Goal: Task Accomplishment & Management: Use online tool/utility

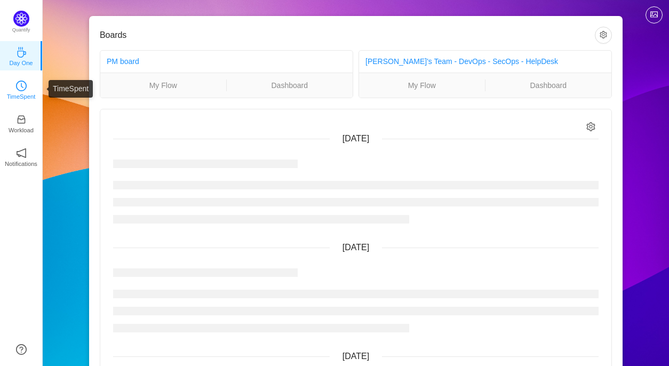
click at [18, 97] on p "TimeSpent" at bounding box center [21, 97] width 29 height 10
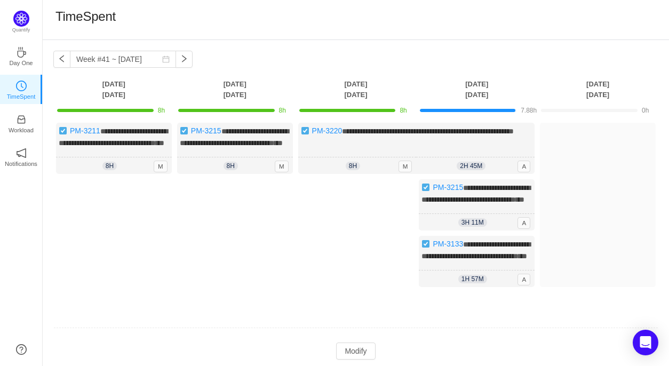
scroll to position [68, 0]
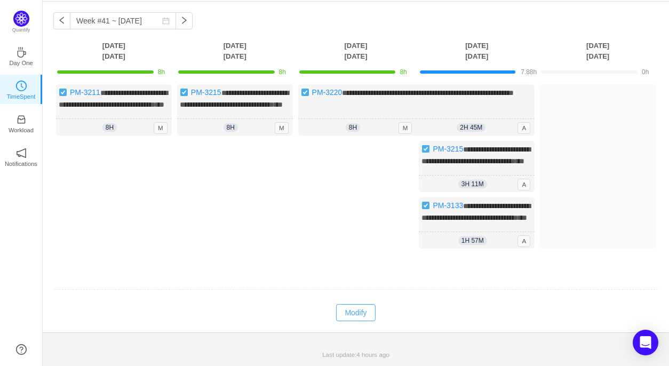
click at [352, 313] on button "Modify" at bounding box center [355, 312] width 39 height 17
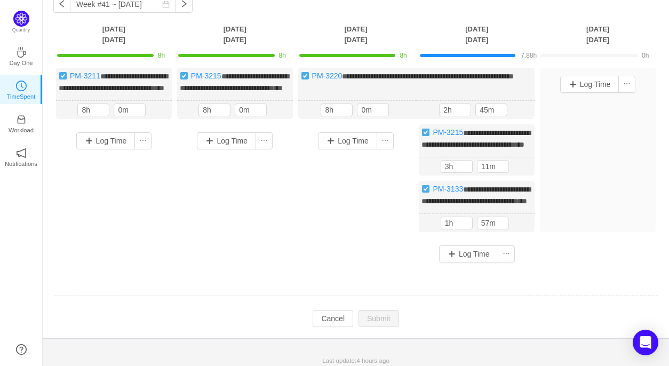
scroll to position [46, 0]
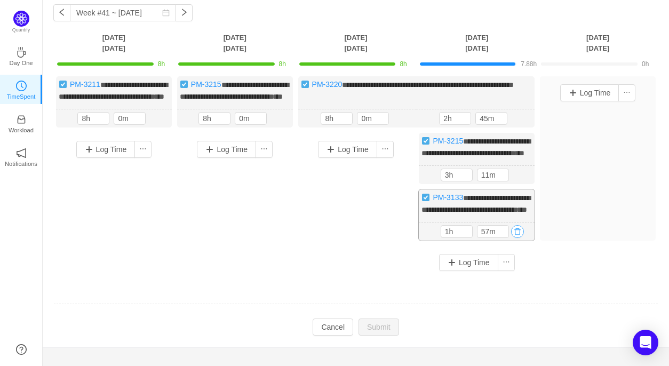
click at [518, 238] on button "button" at bounding box center [517, 231] width 13 height 13
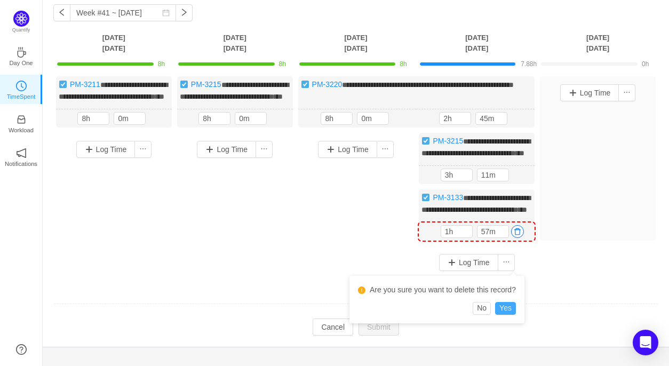
click at [509, 307] on button "Yes" at bounding box center [505, 308] width 21 height 13
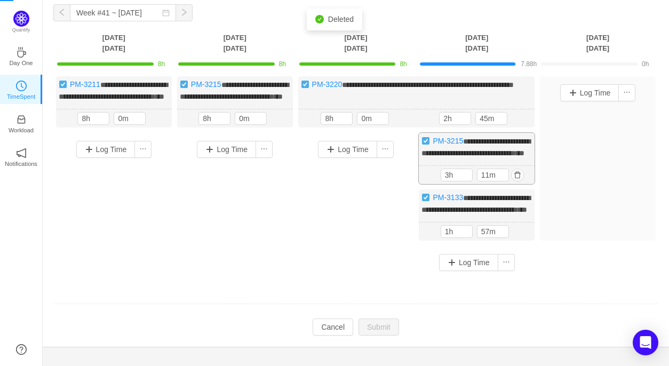
scroll to position [24, 0]
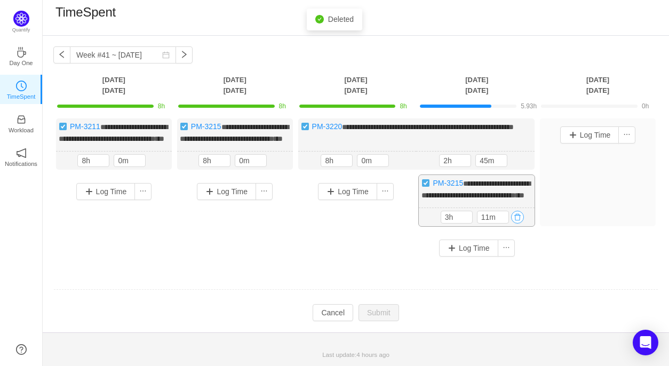
click at [516, 218] on button "button" at bounding box center [517, 217] width 13 height 13
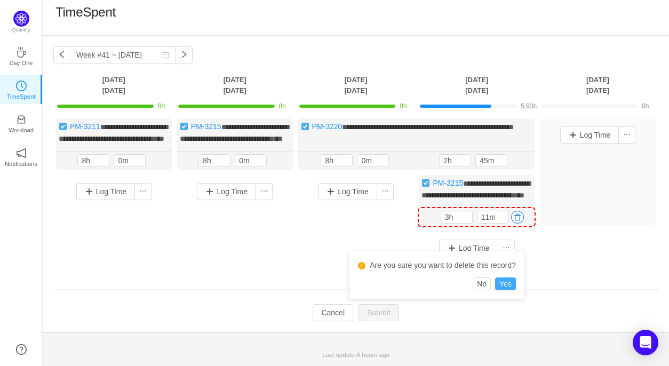
click at [504, 278] on button "Yes" at bounding box center [505, 284] width 21 height 13
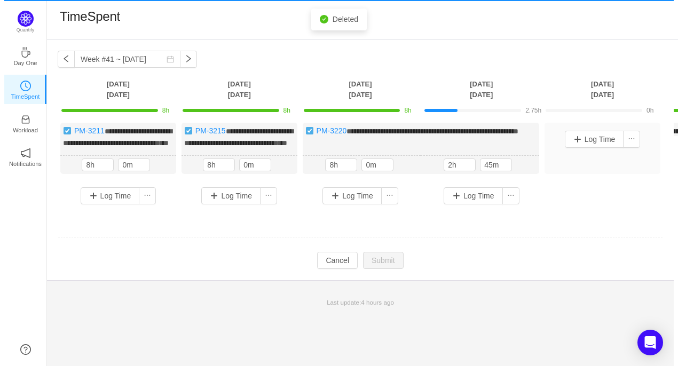
scroll to position [0, 0]
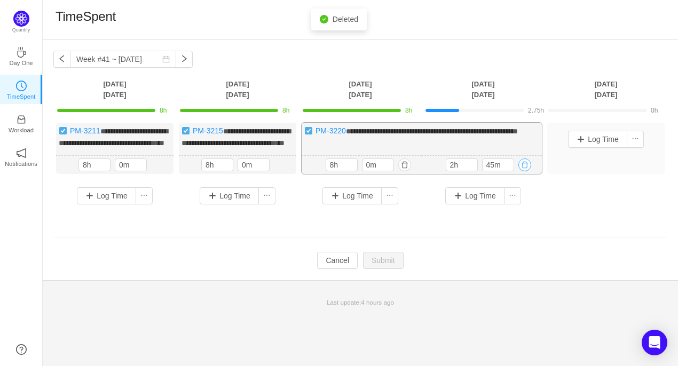
click at [527, 171] on button "button" at bounding box center [524, 165] width 13 height 13
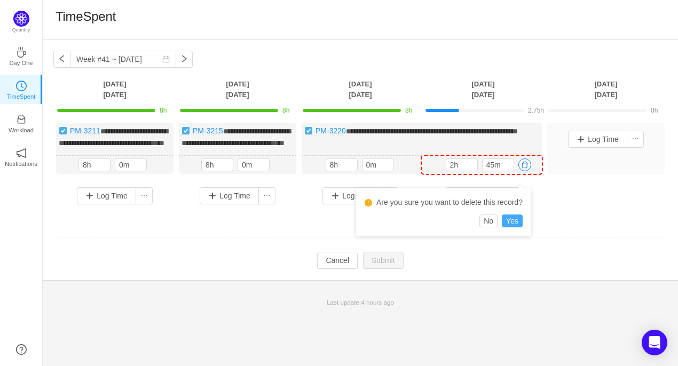
click at [513, 225] on button "Yes" at bounding box center [512, 221] width 21 height 13
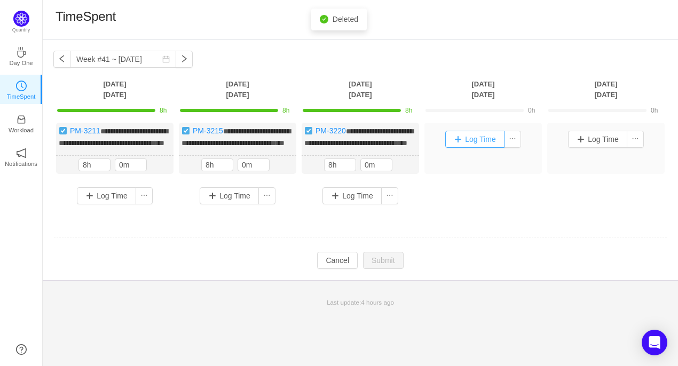
click at [475, 144] on button "Log Time" at bounding box center [474, 139] width 59 height 17
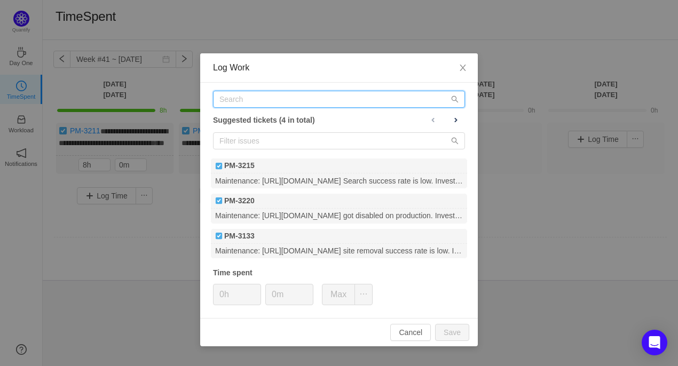
click at [285, 99] on input "text" at bounding box center [339, 99] width 252 height 17
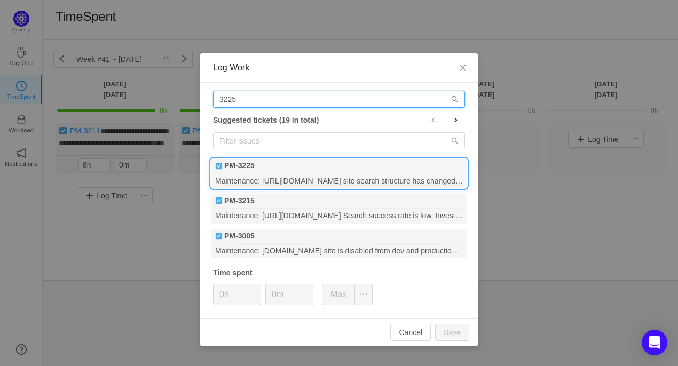
type input "3225"
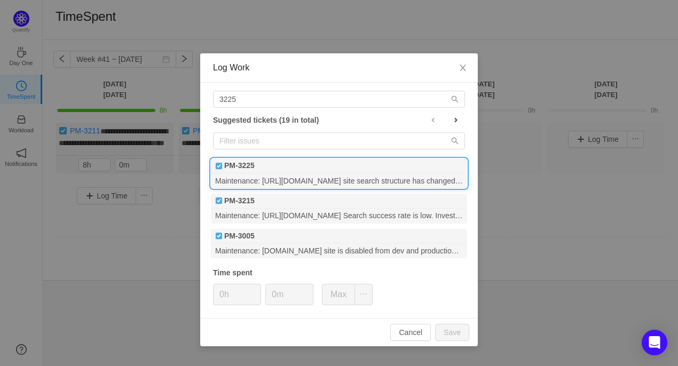
click at [300, 172] on div "PM-3225" at bounding box center [339, 166] width 256 height 15
click at [223, 295] on input "0h" at bounding box center [237, 295] width 47 height 20
click at [458, 333] on button "Save" at bounding box center [452, 332] width 34 height 17
type input "0h"
